Goal: Contribute content

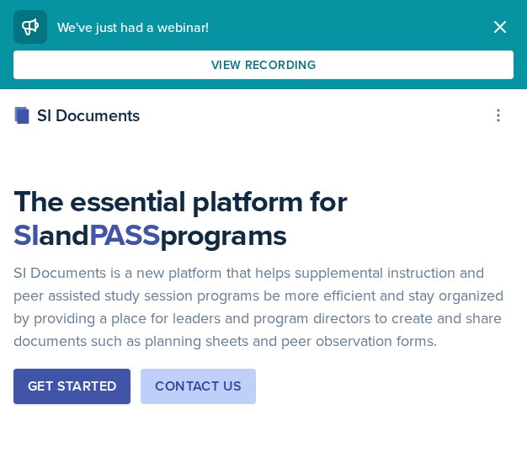
click at [502, 26] on icon "button" at bounding box center [500, 27] width 20 height 20
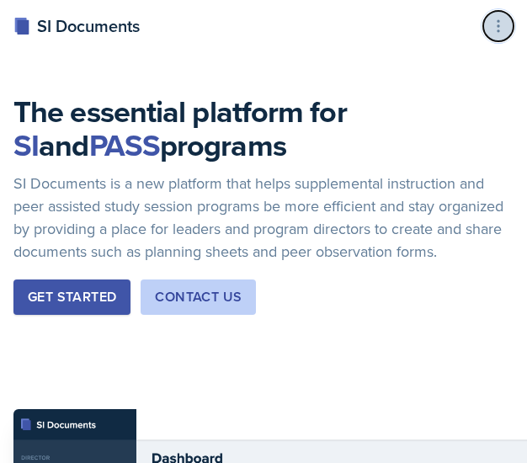
click at [493, 32] on icon at bounding box center [498, 26] width 17 height 17
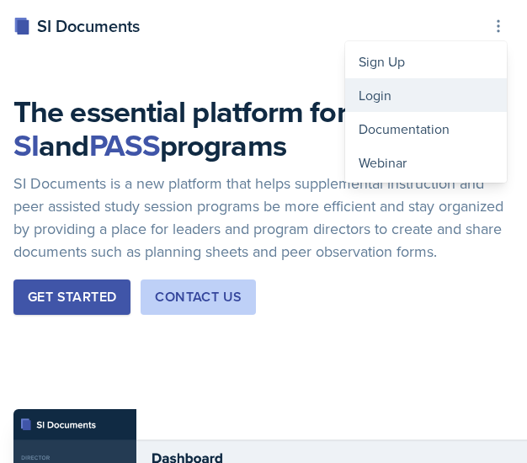
click at [415, 99] on div "Login" at bounding box center [426, 95] width 162 height 34
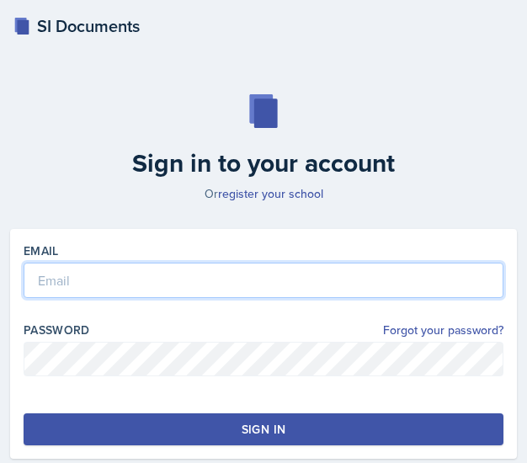
click at [274, 275] on input "email" at bounding box center [264, 280] width 480 height 35
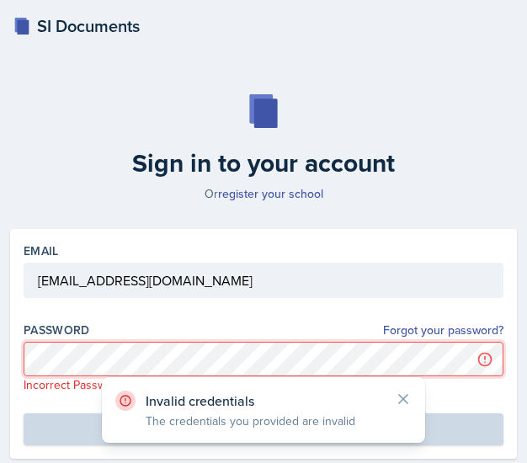
scroll to position [17, 0]
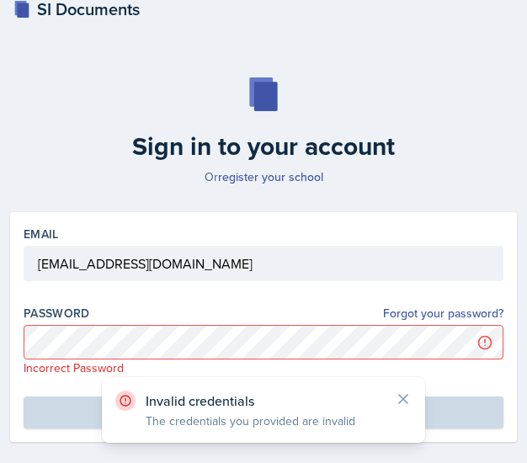
click at [401, 317] on div "Invalid credentials The credentials you provided are invalid" at bounding box center [263, 344] width 323 height 66
click at [402, 393] on icon at bounding box center [403, 399] width 17 height 17
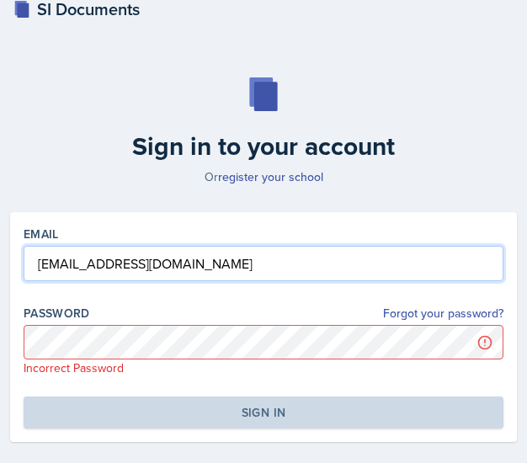
drag, startPoint x: 236, startPoint y: 265, endPoint x: -2, endPoint y: 267, distance: 237.4
click at [0, 267] on html "SI Documents Sign in to your account Or register your school Email [EMAIL_ADDRE…" at bounding box center [263, 259] width 527 height 553
type input "[EMAIL_ADDRESS][DOMAIN_NAME]"
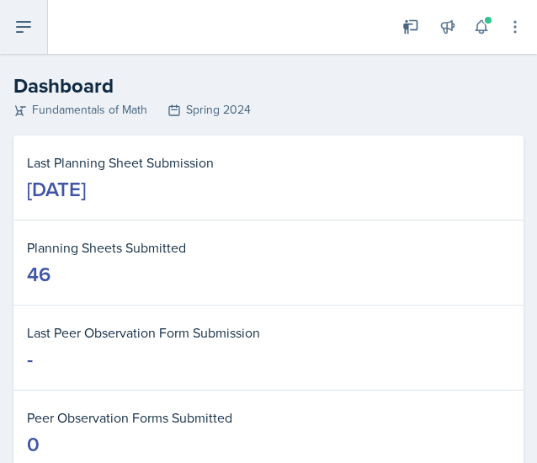
click at [37, 30] on button at bounding box center [24, 27] width 48 height 54
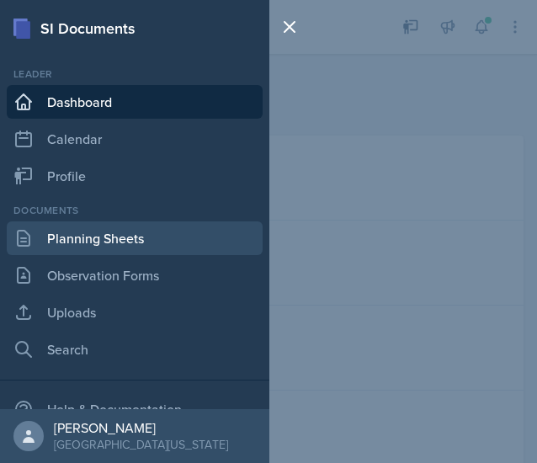
click at [95, 250] on link "Planning Sheets" at bounding box center [135, 238] width 256 height 34
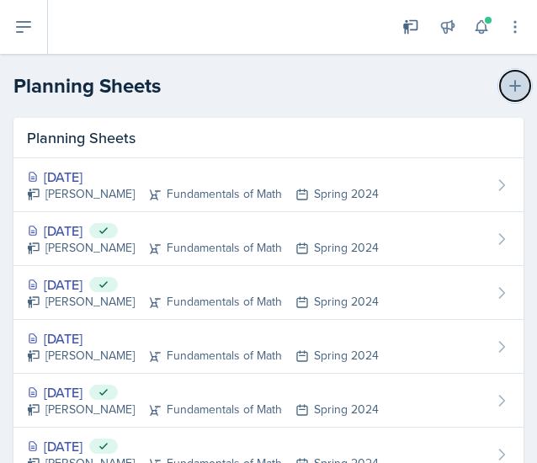
click at [507, 88] on icon at bounding box center [515, 85] width 17 height 17
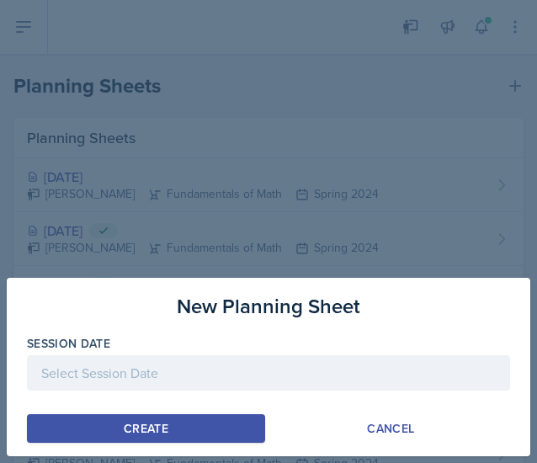
click at [213, 365] on div at bounding box center [268, 372] width 483 height 35
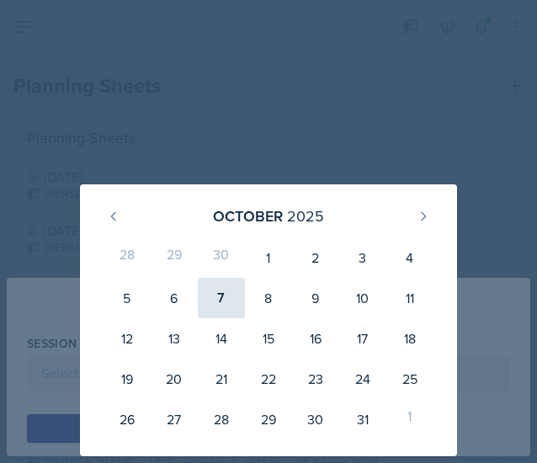
click at [231, 304] on div "7" at bounding box center [221, 298] width 47 height 40
type input "[DATE]"
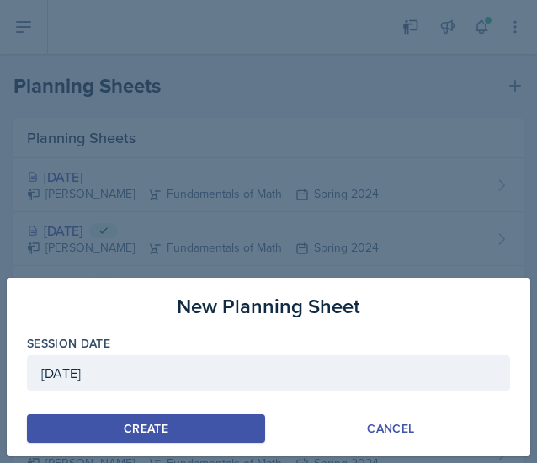
click at [190, 429] on button "Create" at bounding box center [146, 428] width 238 height 29
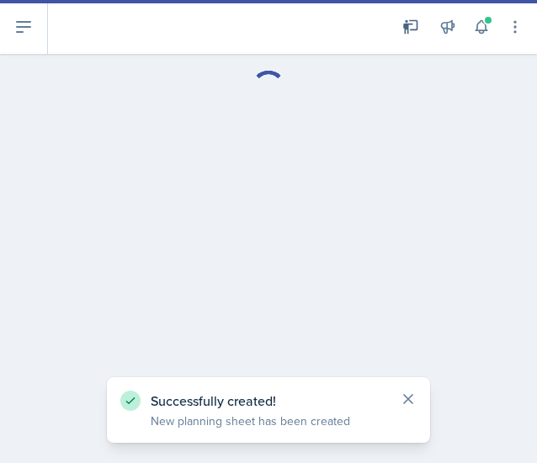
click at [408, 398] on icon at bounding box center [408, 399] width 8 height 8
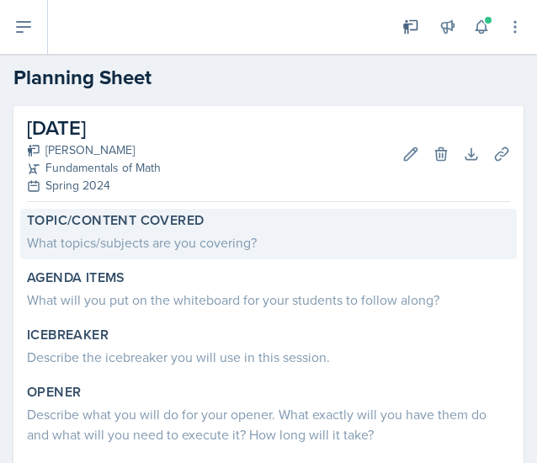
click at [219, 237] on div "What topics/subjects are you covering?" at bounding box center [268, 242] width 483 height 20
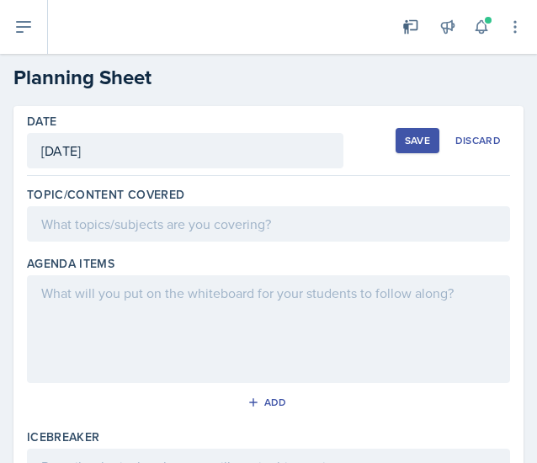
click at [210, 220] on div at bounding box center [268, 223] width 483 height 35
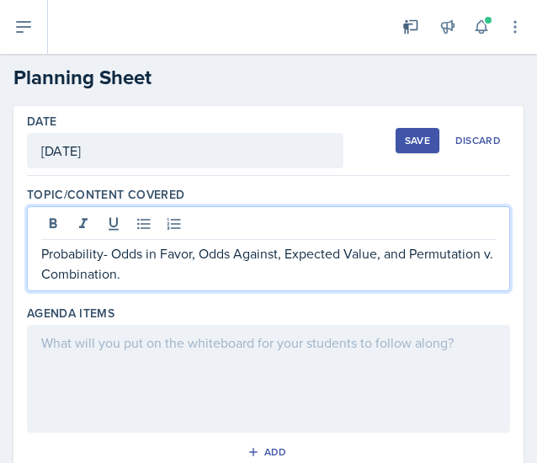
click at [150, 378] on div at bounding box center [268, 379] width 483 height 108
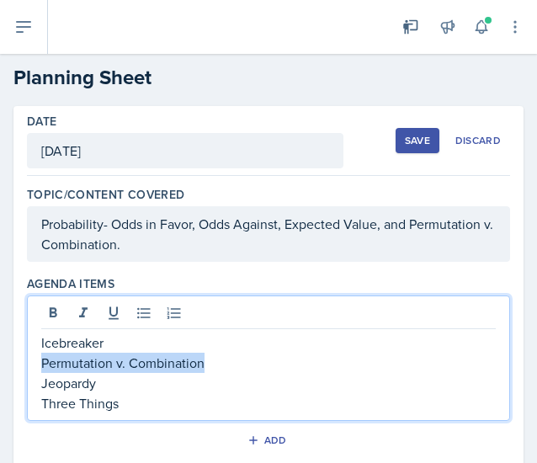
drag, startPoint x: 226, startPoint y: 354, endPoint x: -2, endPoint y: 365, distance: 227.6
click at [0, 365] on html "SI Documents Leader Dashboard Calendar Profile Documents Planning Sheets Observ…" at bounding box center [268, 231] width 537 height 463
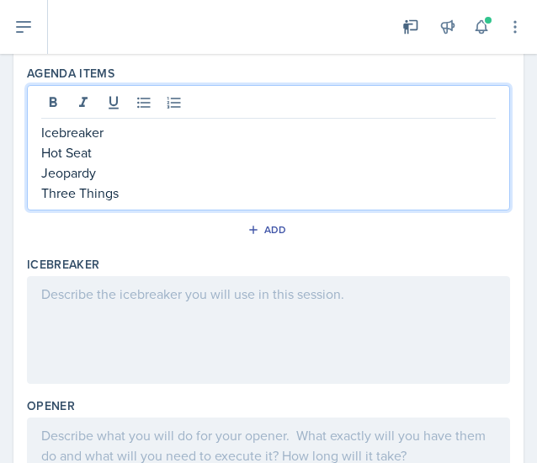
click at [229, 306] on div at bounding box center [268, 330] width 483 height 108
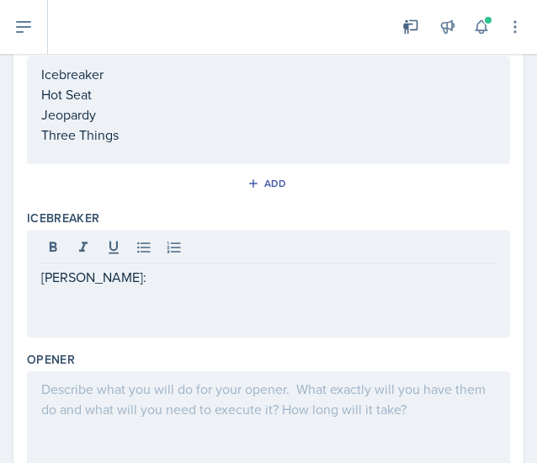
drag, startPoint x: 192, startPoint y: 301, endPoint x: 12, endPoint y: 277, distance: 181.7
click at [12, 277] on div "Date [DATE] [DATE] 28 29 30 1 2 3 4 5 6 7 8 9 10 11 12 13 14 15 16 17 18 19 20 …" at bounding box center [268, 375] width 537 height 1016
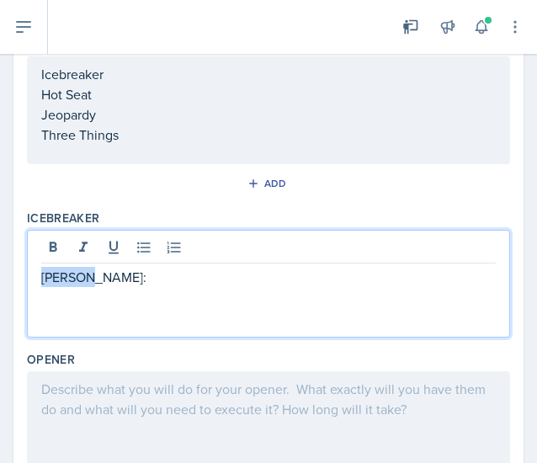
drag, startPoint x: 99, startPoint y: 235, endPoint x: 19, endPoint y: 247, distance: 81.7
click at [19, 247] on div "Date [DATE] [DATE] 28 29 30 1 2 3 4 5 6 7 8 9 10 11 12 13 14 15 16 17 18 19 20 …" at bounding box center [268, 355] width 510 height 976
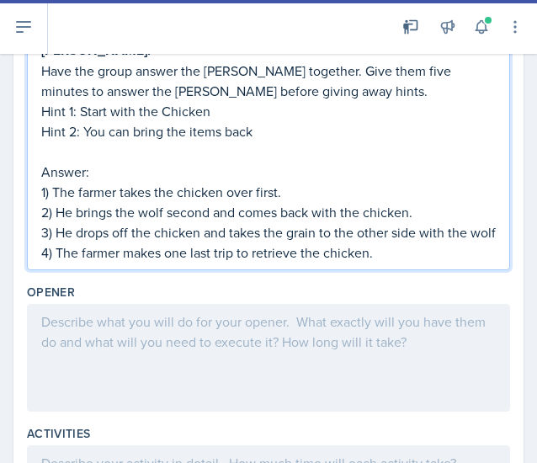
scroll to position [474, 0]
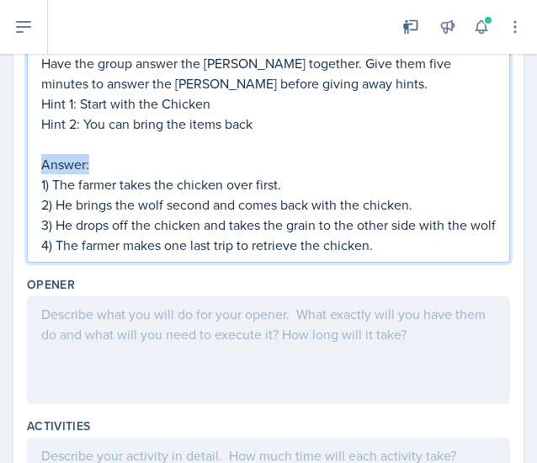
drag, startPoint x: 103, startPoint y: 157, endPoint x: -1, endPoint y: 168, distance: 104.1
click at [0, 168] on html "SI Documents Leader Dashboard Calendar Profile Documents Planning Sheets Observ…" at bounding box center [268, 231] width 537 height 463
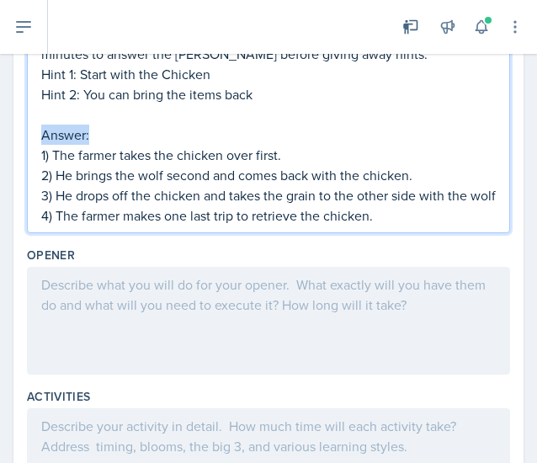
scroll to position [445, 0]
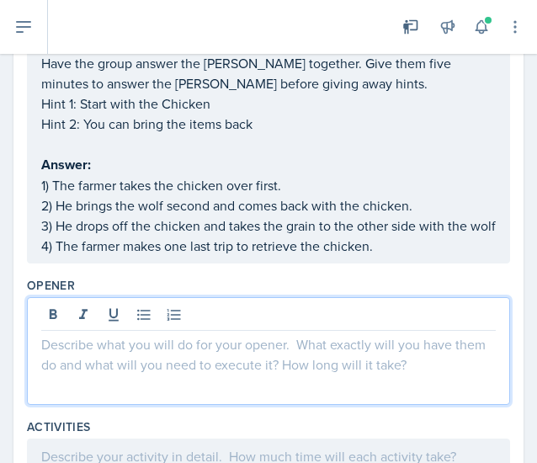
click at [79, 325] on div at bounding box center [268, 351] width 483 height 108
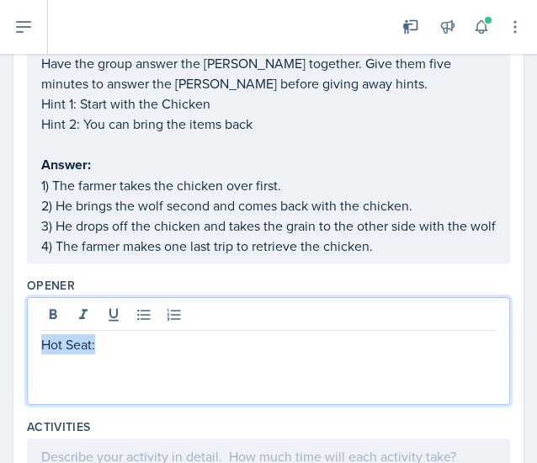
drag, startPoint x: 103, startPoint y: 356, endPoint x: 12, endPoint y: 365, distance: 91.4
click at [12, 365] on div "Date [DATE] [DATE] 28 29 30 1 2 3 4 5 6 7 8 9 10 11 12 13 14 15 16 17 18 19 20 …" at bounding box center [268, 235] width 537 height 1147
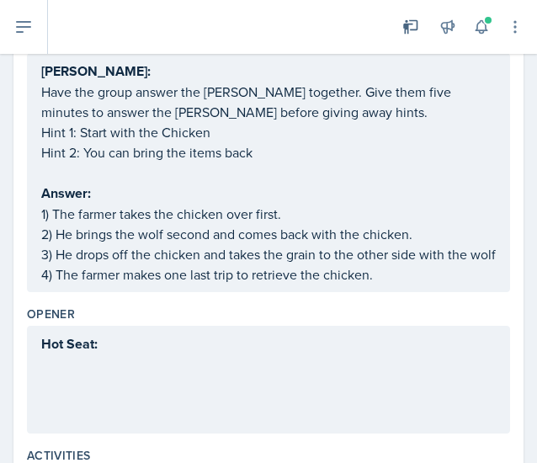
click at [124, 387] on div "Hot Seat:" at bounding box center [268, 380] width 483 height 108
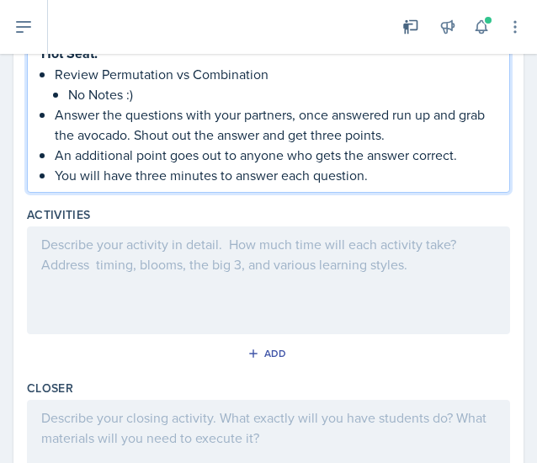
click at [168, 254] on p at bounding box center [268, 244] width 455 height 20
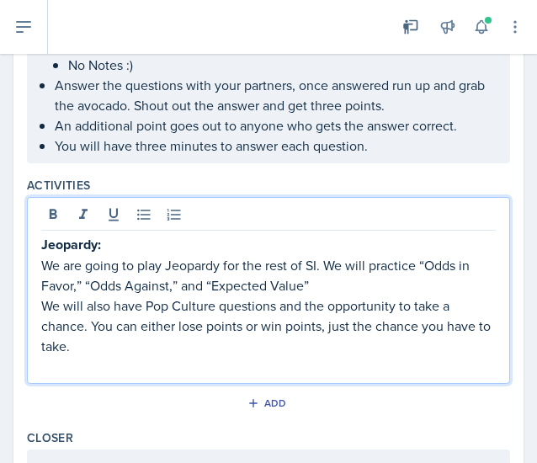
click at [152, 376] on p at bounding box center [268, 366] width 455 height 20
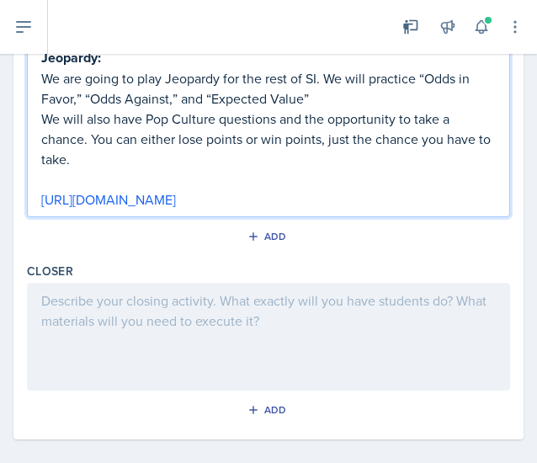
click at [152, 332] on div at bounding box center [268, 337] width 483 height 108
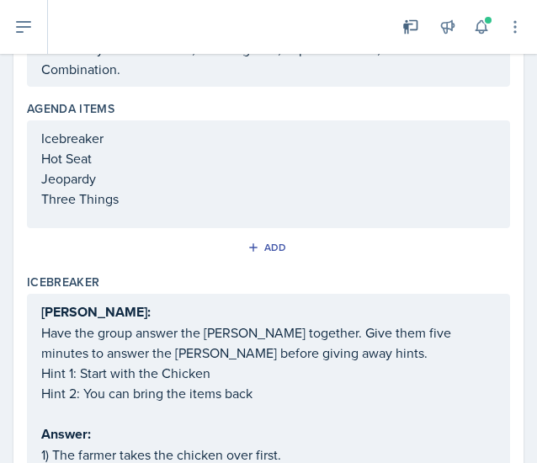
scroll to position [0, 0]
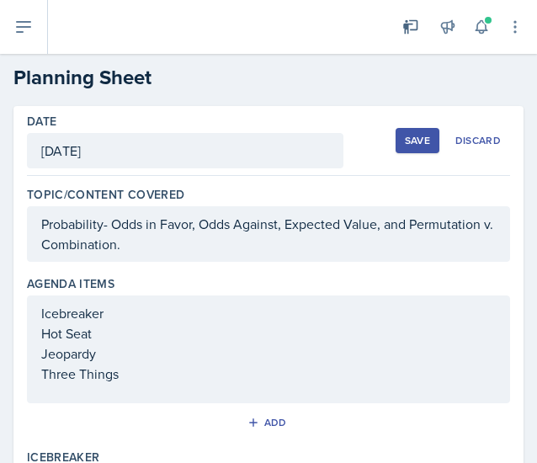
click at [405, 125] on div "Save Discard" at bounding box center [453, 140] width 114 height 39
click at [403, 130] on button "Save" at bounding box center [418, 140] width 44 height 25
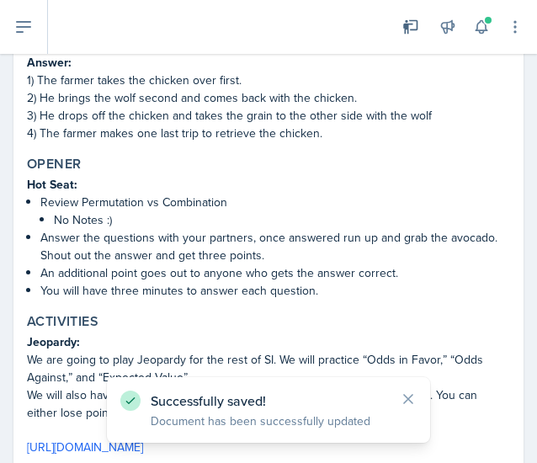
scroll to position [625, 0]
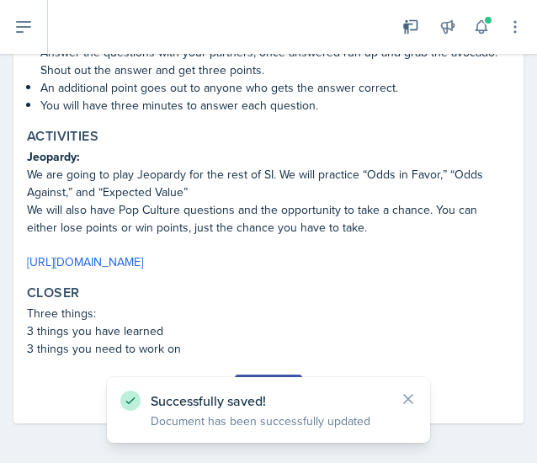
click at [280, 375] on button "Submit" at bounding box center [268, 389] width 67 height 29
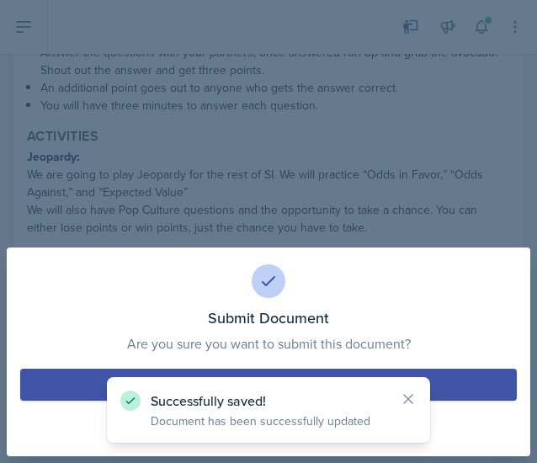
click at [311, 373] on button "Submit" at bounding box center [268, 385] width 497 height 32
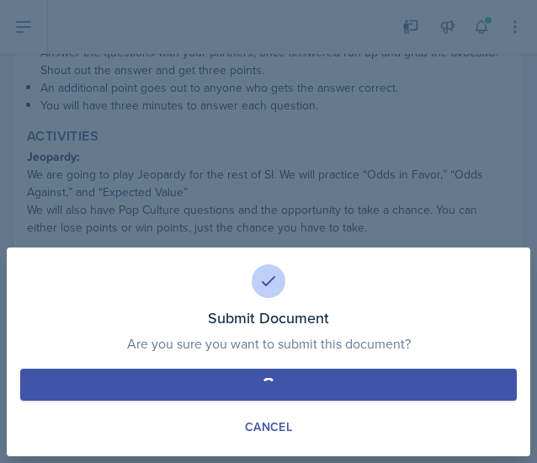
scroll to position [576, 0]
